Goal: Register for event/course

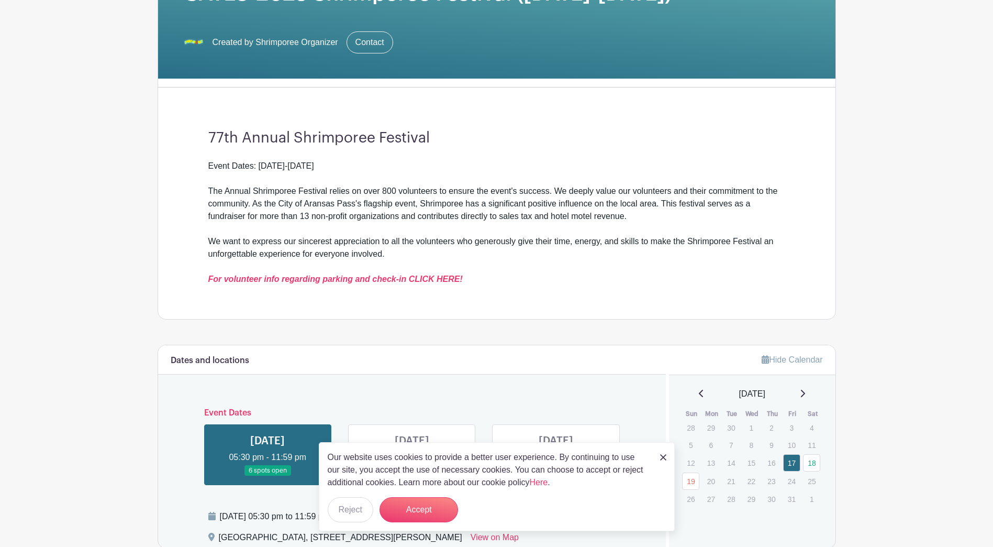
scroll to position [209, 0]
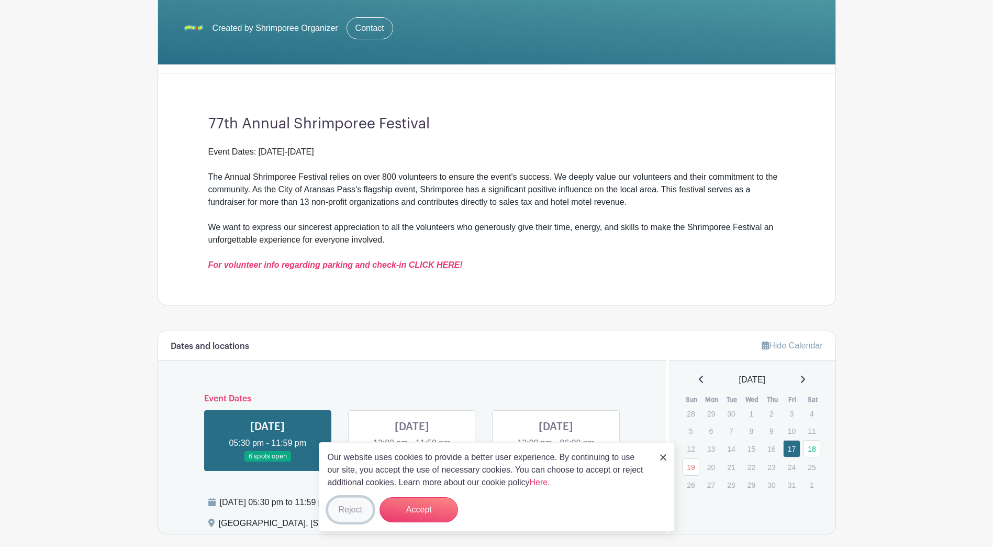
click at [357, 509] on button "Reject" at bounding box center [351, 509] width 46 height 25
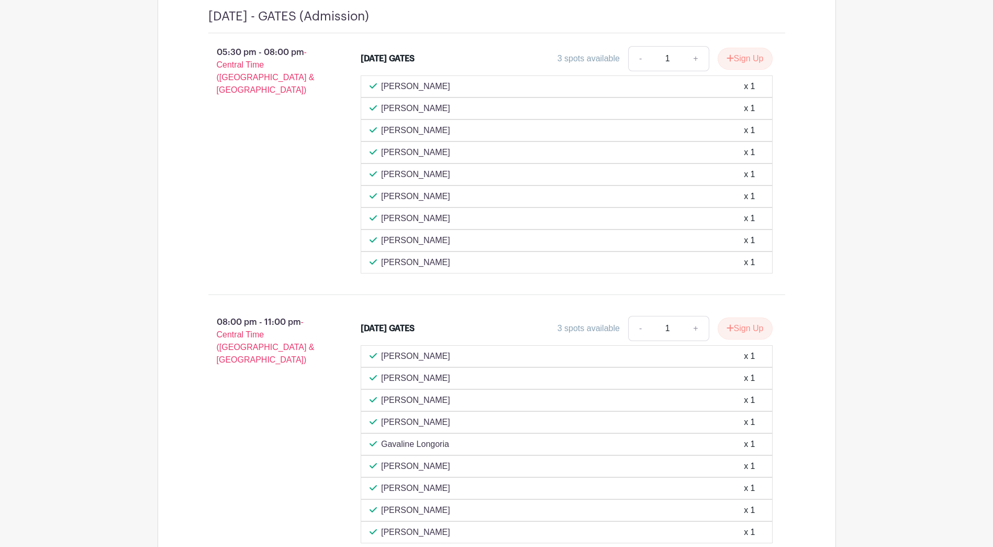
scroll to position [524, 0]
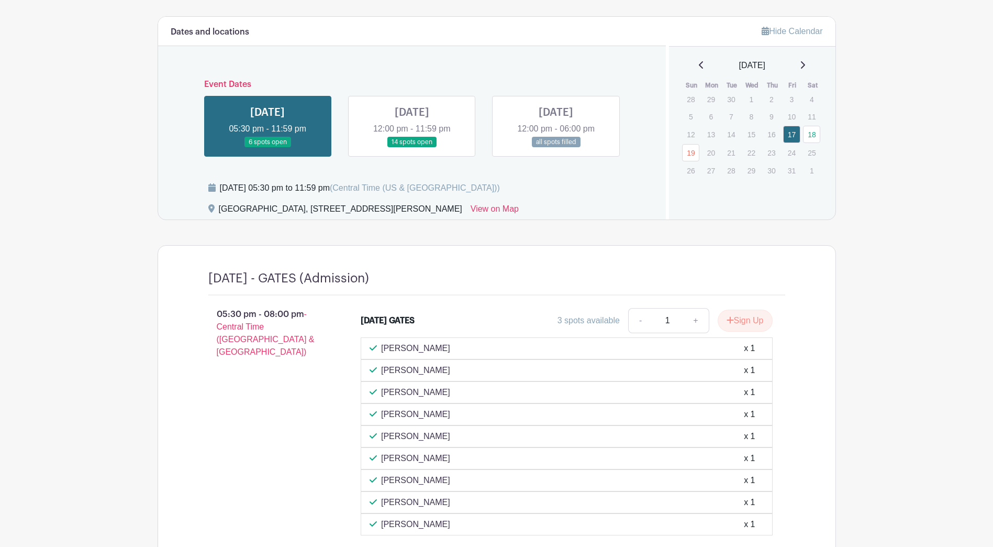
click at [412, 148] on link at bounding box center [412, 148] width 0 height 0
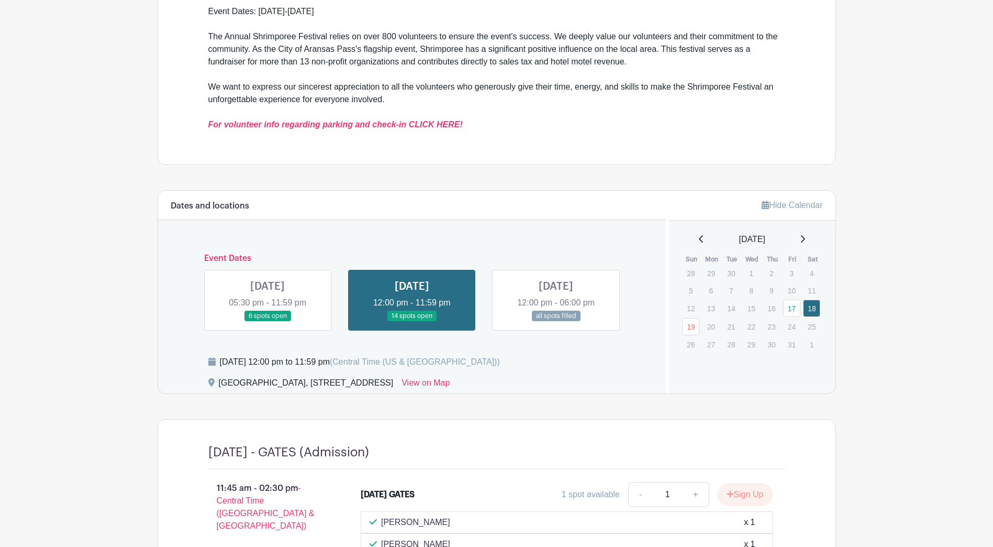
scroll to position [314, 0]
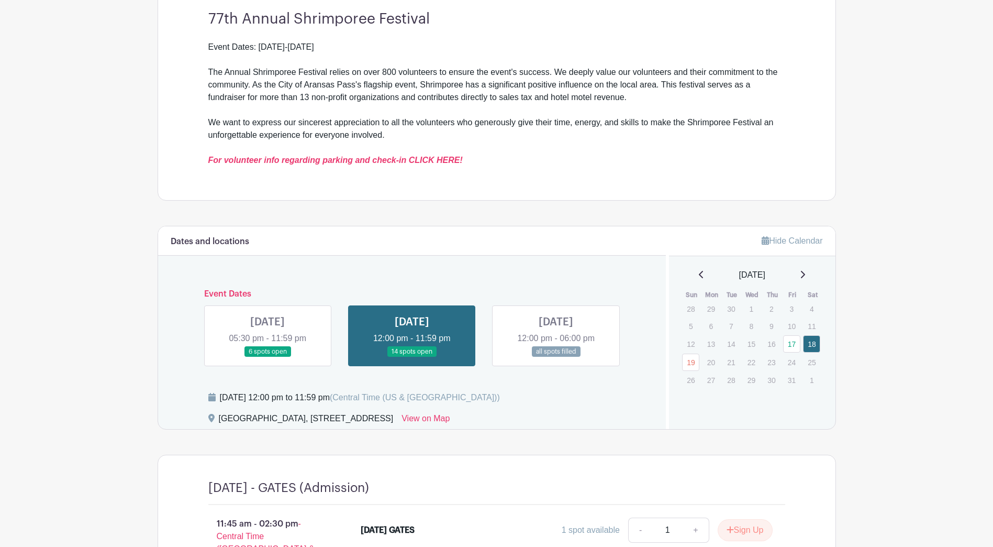
click at [268, 357] on link at bounding box center [268, 357] width 0 height 0
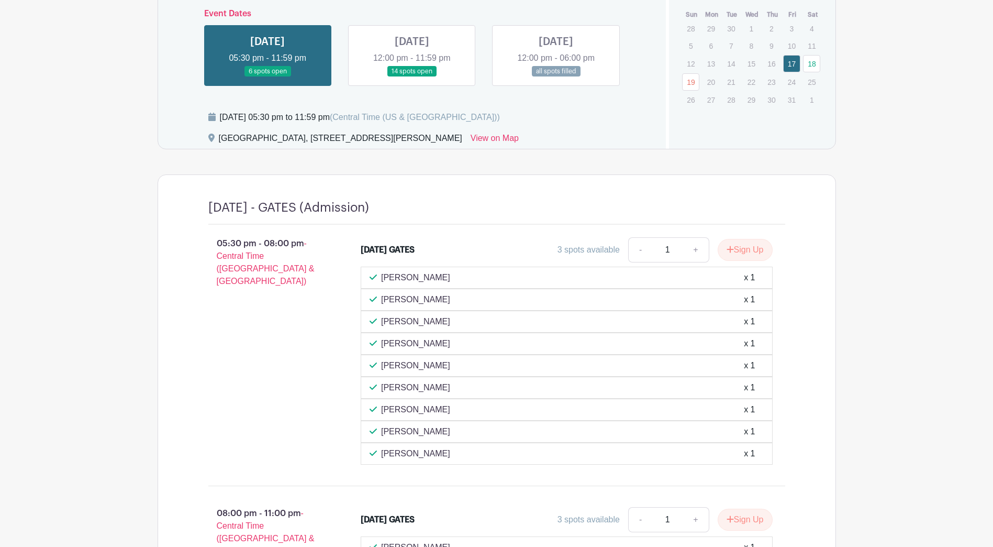
scroll to position [628, 0]
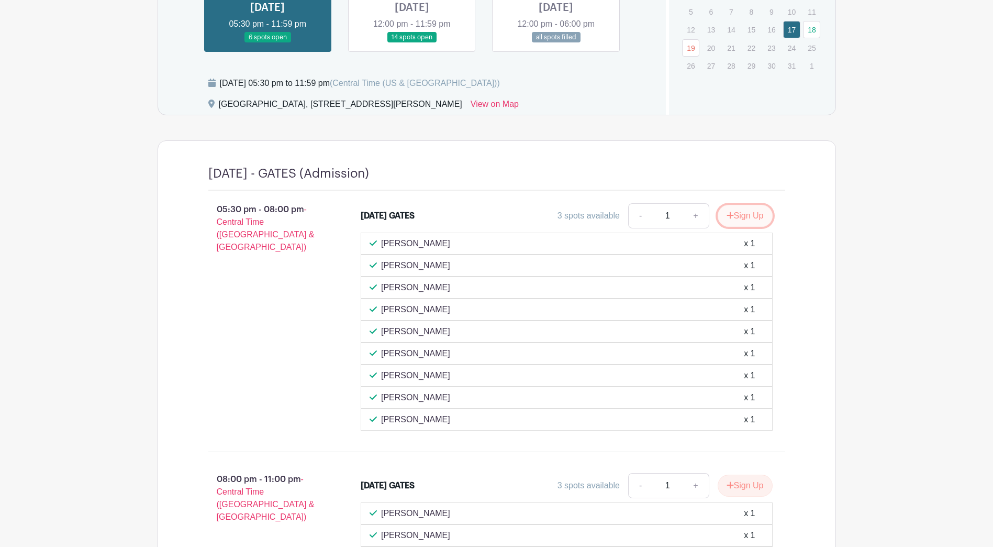
click at [743, 218] on button "Sign Up" at bounding box center [745, 216] width 55 height 22
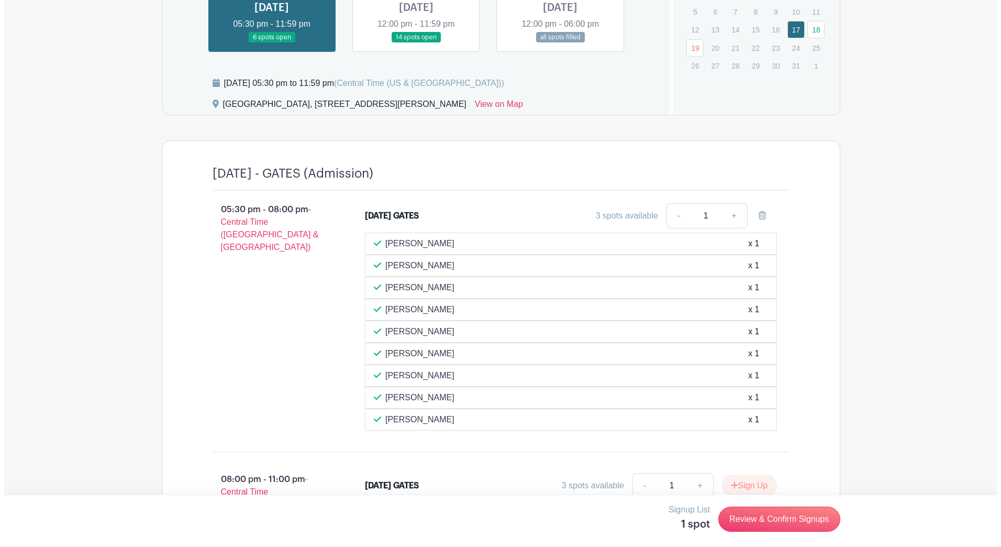
scroll to position [733, 0]
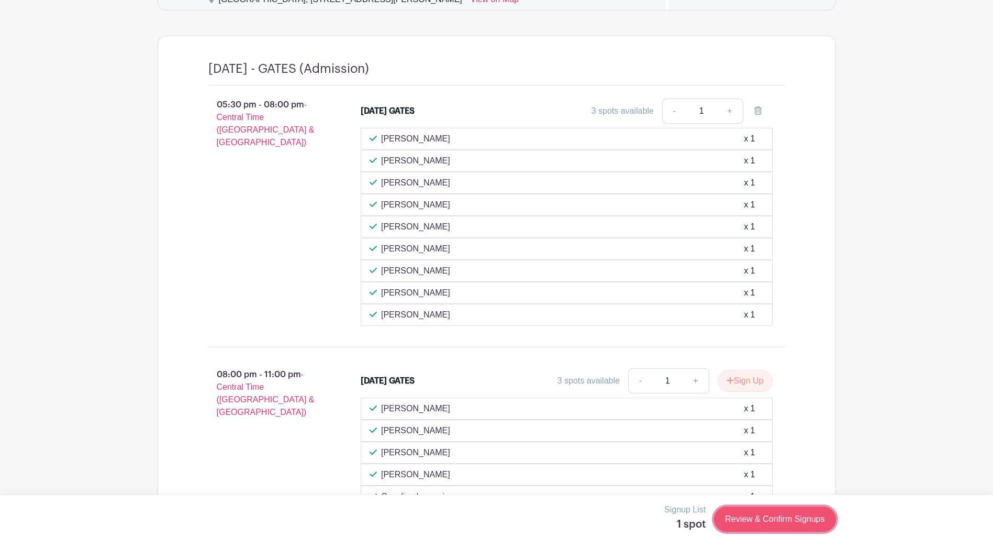
click at [789, 523] on link "Review & Confirm Signups" at bounding box center [774, 518] width 121 height 25
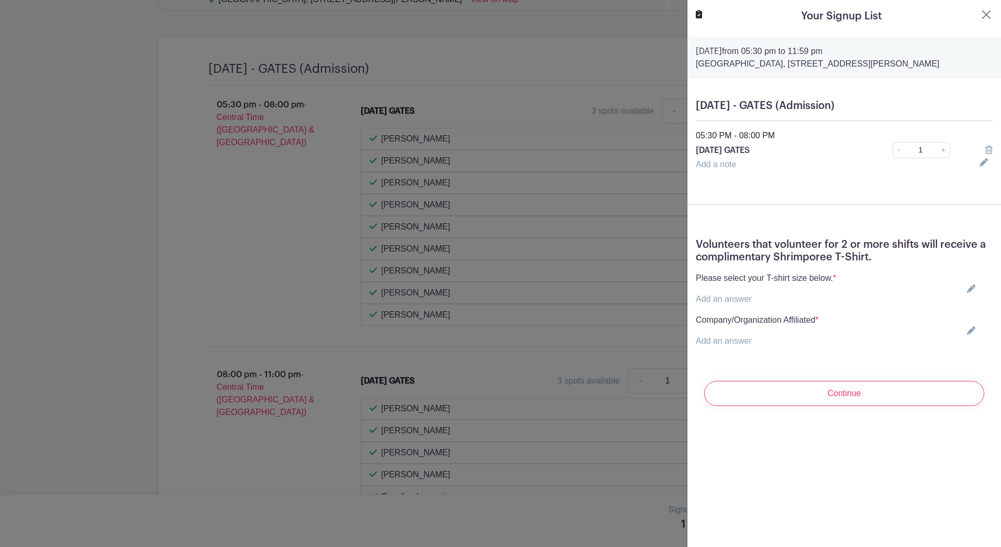
click at [967, 293] on icon at bounding box center [971, 288] width 8 height 8
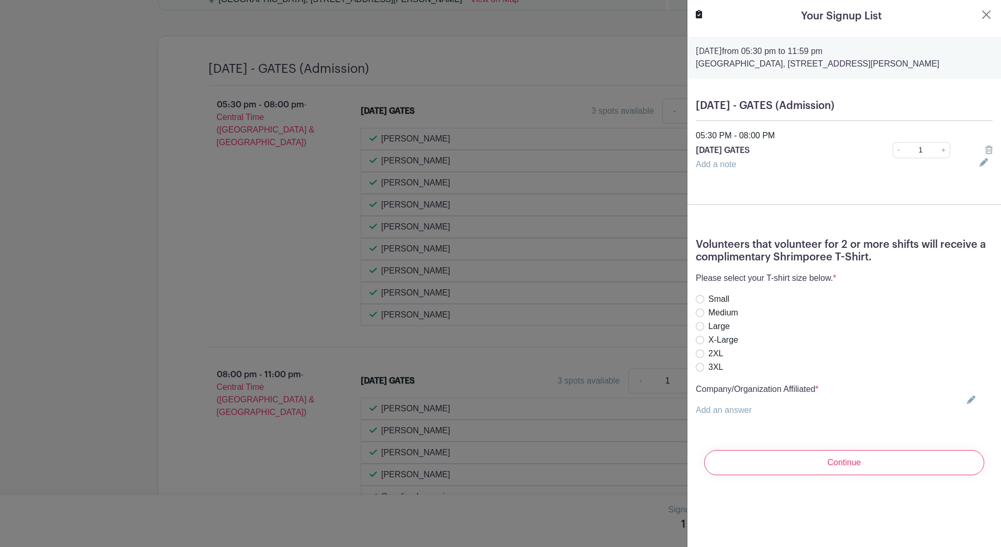
click at [721, 333] on label "Large" at bounding box center [719, 326] width 21 height 13
radio input "true"
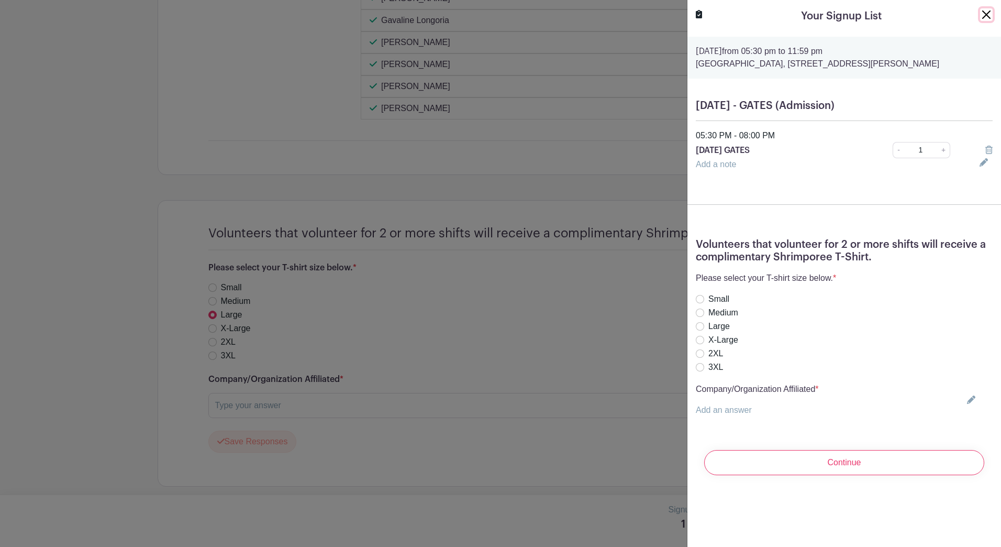
scroll to position [1214, 0]
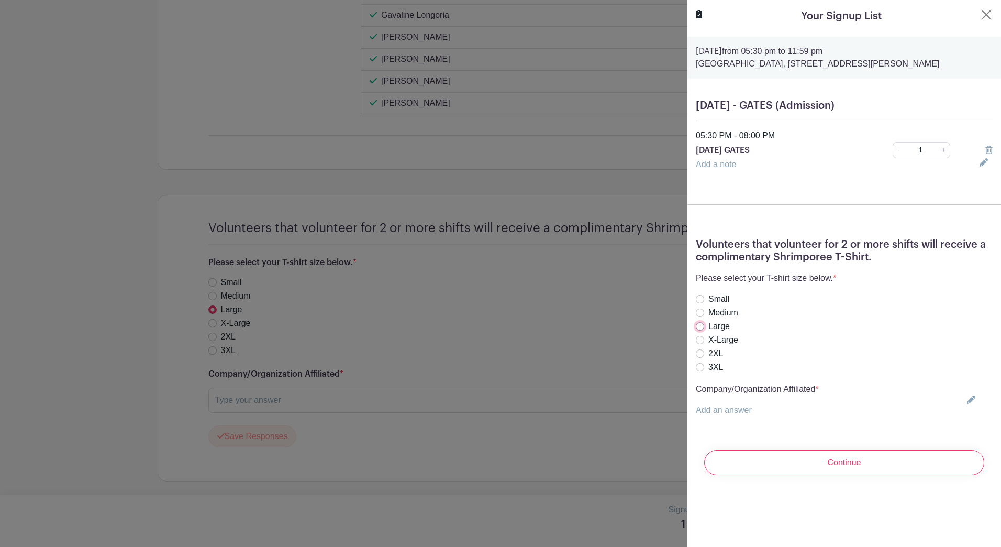
click at [702, 330] on input "Large" at bounding box center [700, 326] width 8 height 8
radio input "true"
click at [743, 414] on link "Add an answer" at bounding box center [724, 409] width 56 height 9
click at [743, 425] on input "text" at bounding box center [757, 416] width 123 height 25
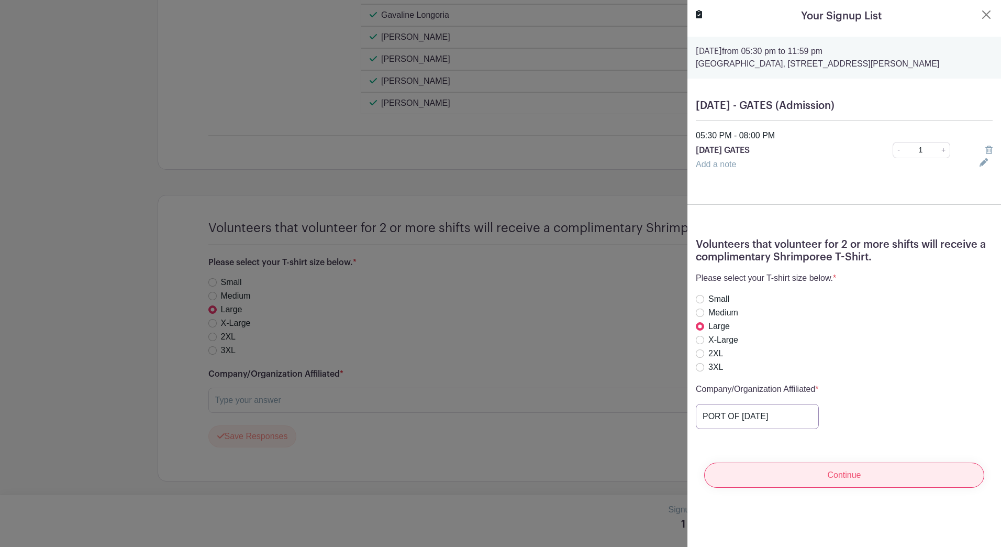
type input "PORT OF [DATE]"
click at [836, 485] on input "Continue" at bounding box center [844, 474] width 280 height 25
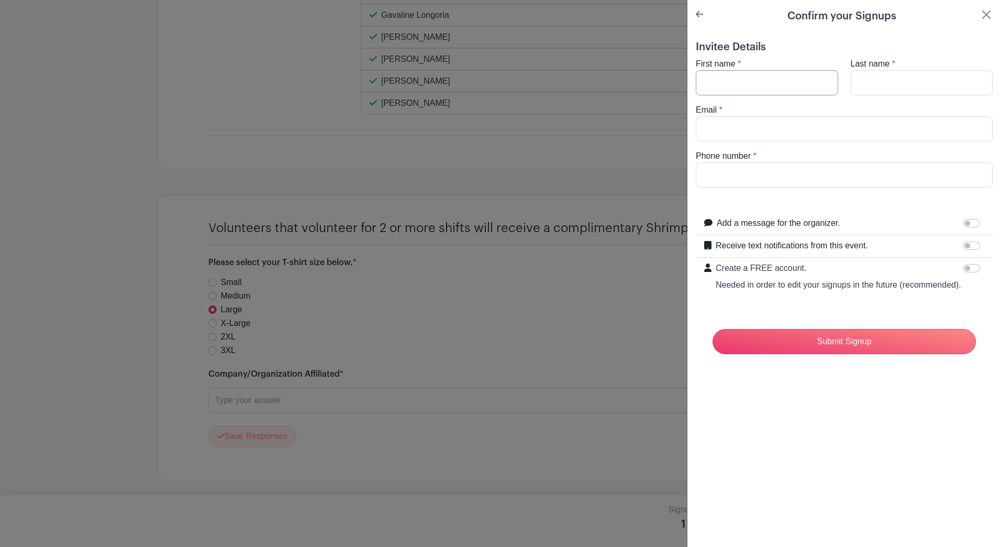
click at [742, 85] on input "First name" at bounding box center [767, 82] width 142 height 25
type input "DULCE"
type input "[PERSON_NAME]"
type input "[EMAIL_ADDRESS][DOMAIN_NAME]"
type input "3612779090"
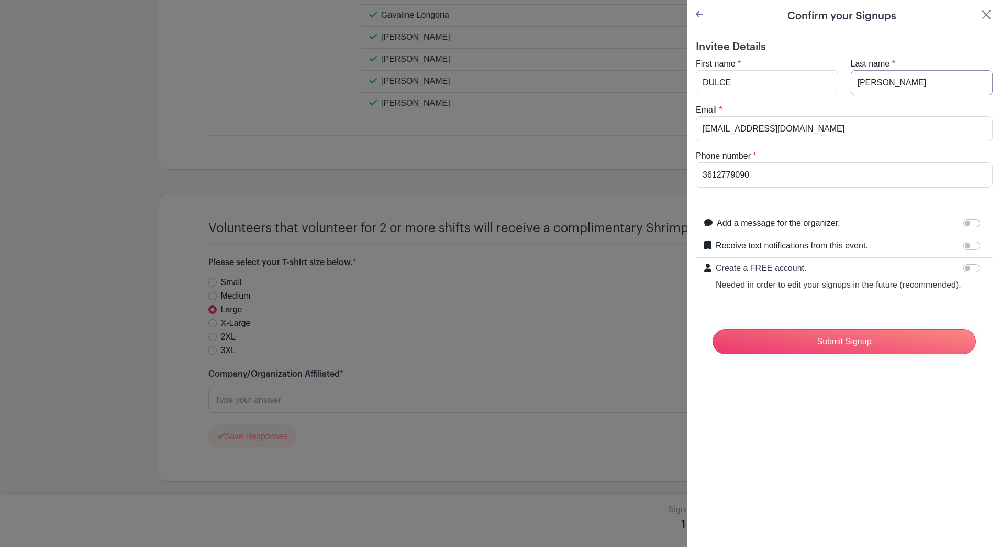
click at [892, 88] on input "[PERSON_NAME]" at bounding box center [922, 82] width 142 height 25
click at [928, 51] on h5 "Invitee Details" at bounding box center [844, 47] width 297 height 13
click at [964, 245] on input "Receive text notifications from this event." at bounding box center [972, 245] width 17 height 8
checkbox input "true"
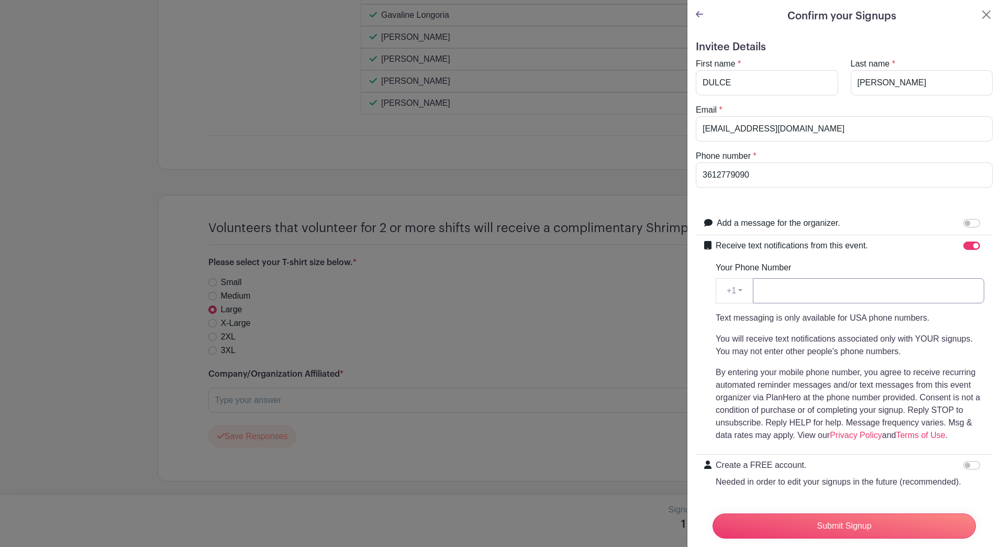
click at [785, 295] on input "Your Phone Number" at bounding box center [868, 290] width 231 height 25
type input "3612779090"
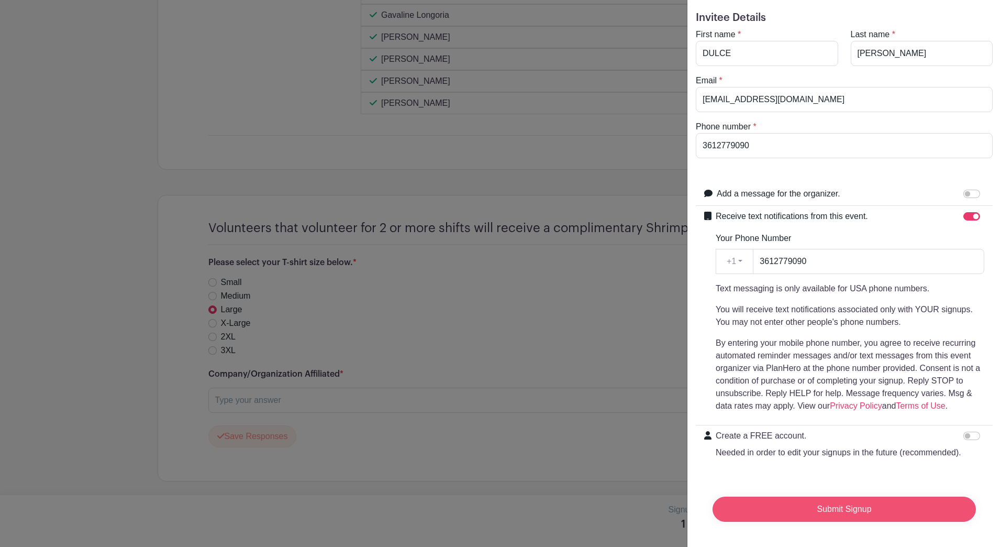
click at [846, 506] on input "Submit Signup" at bounding box center [844, 508] width 263 height 25
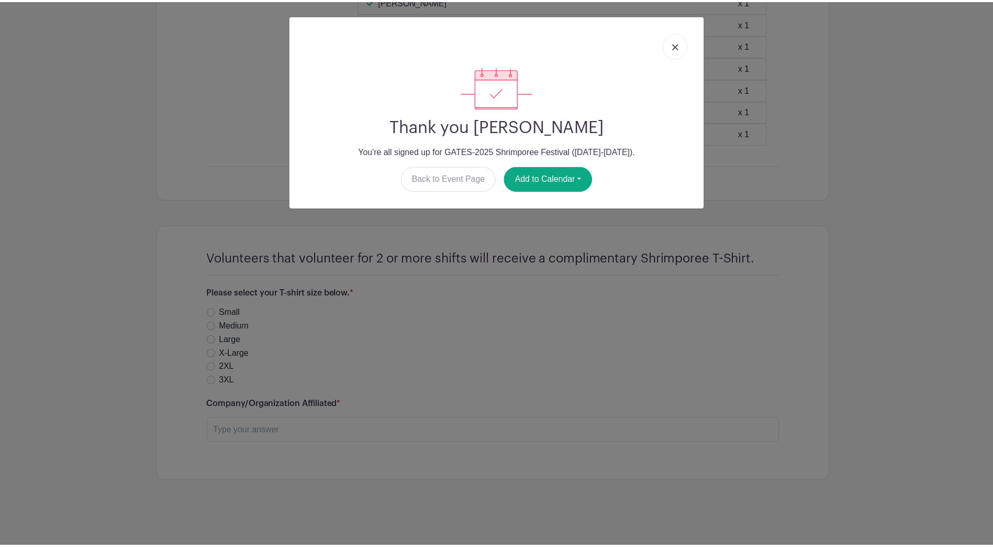
scroll to position [1206, 0]
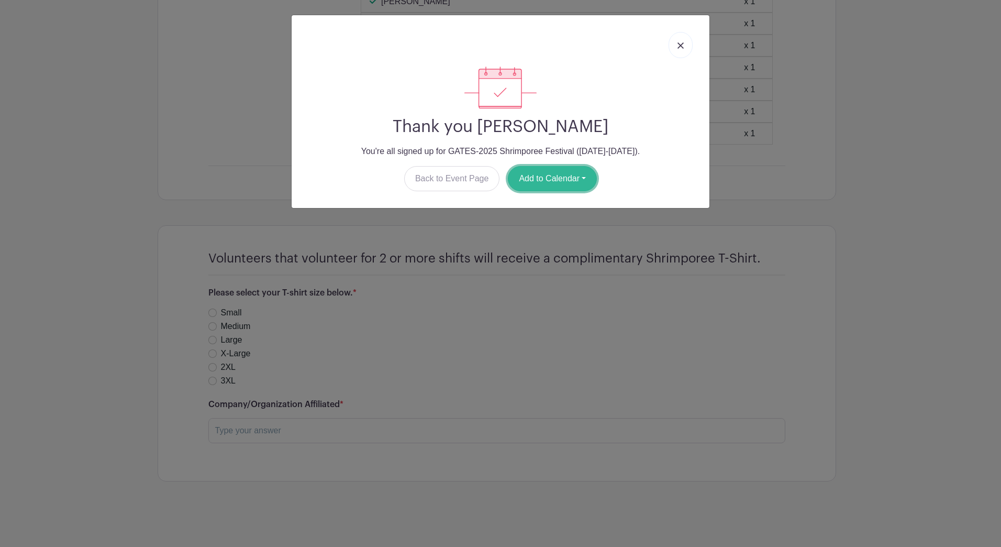
click at [536, 176] on button "Add to Calendar" at bounding box center [552, 178] width 89 height 25
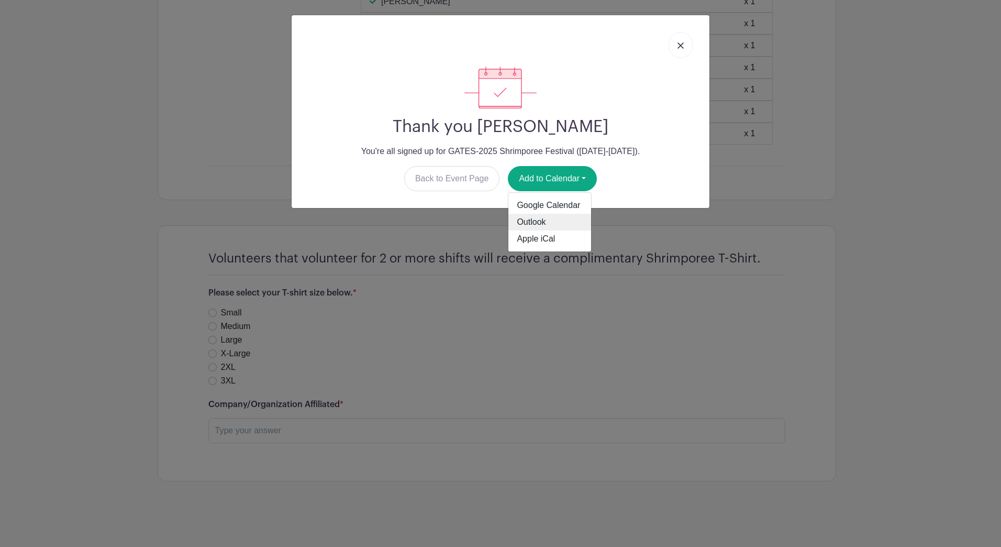
click at [540, 226] on link "Outlook" at bounding box center [549, 222] width 83 height 17
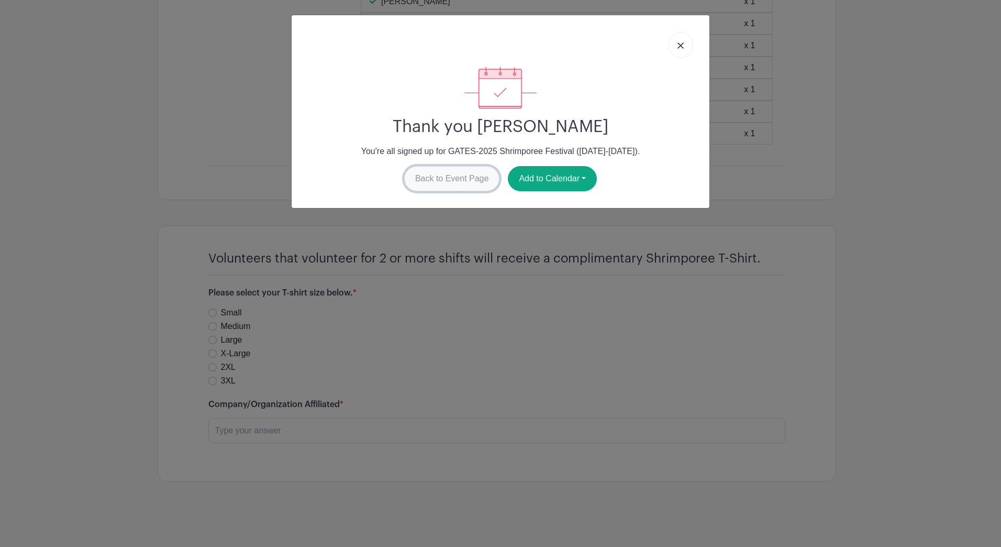
click at [471, 182] on link "Back to Event Page" at bounding box center [452, 178] width 96 height 25
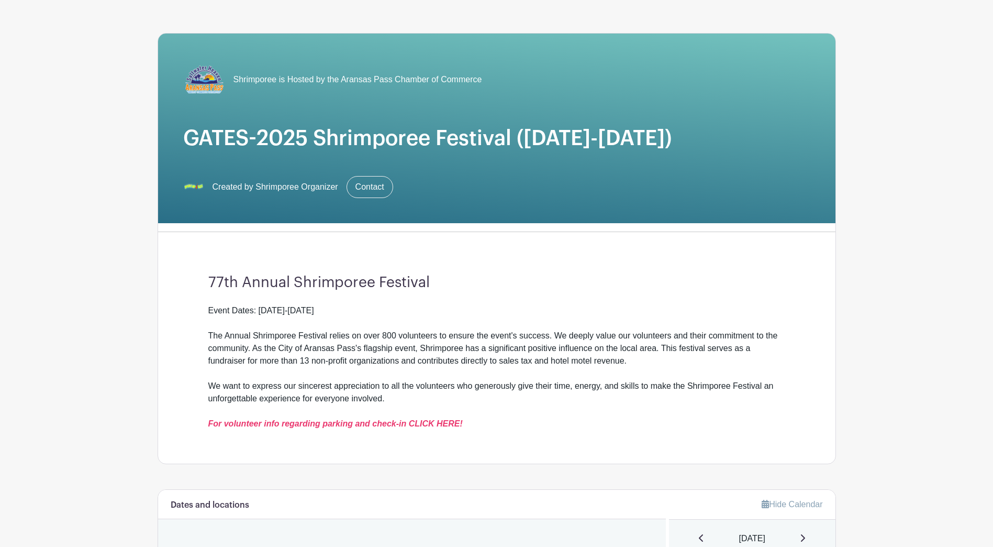
scroll to position [0, 0]
